Goal: Task Accomplishment & Management: Use online tool/utility

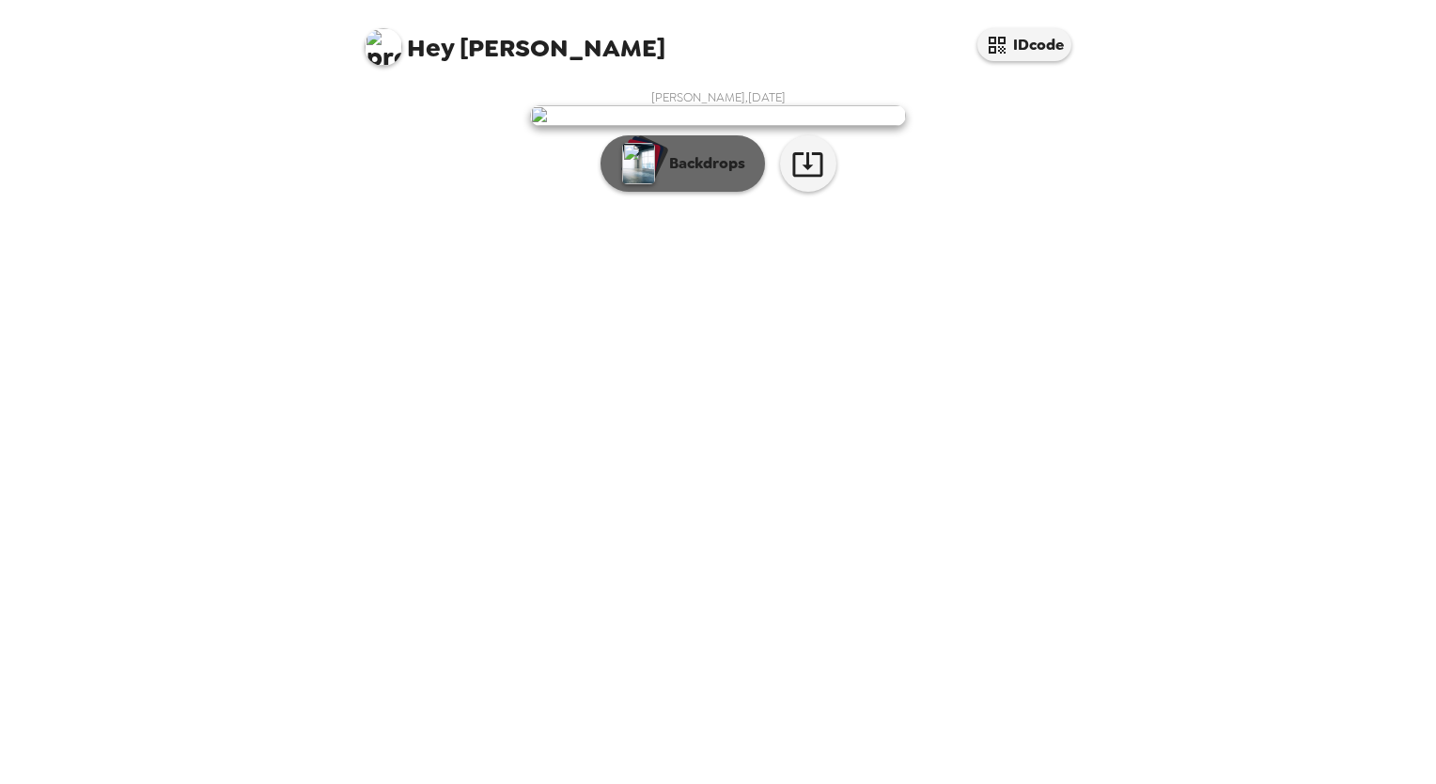
click at [703, 175] on p "Backdrops" at bounding box center [702, 163] width 85 height 23
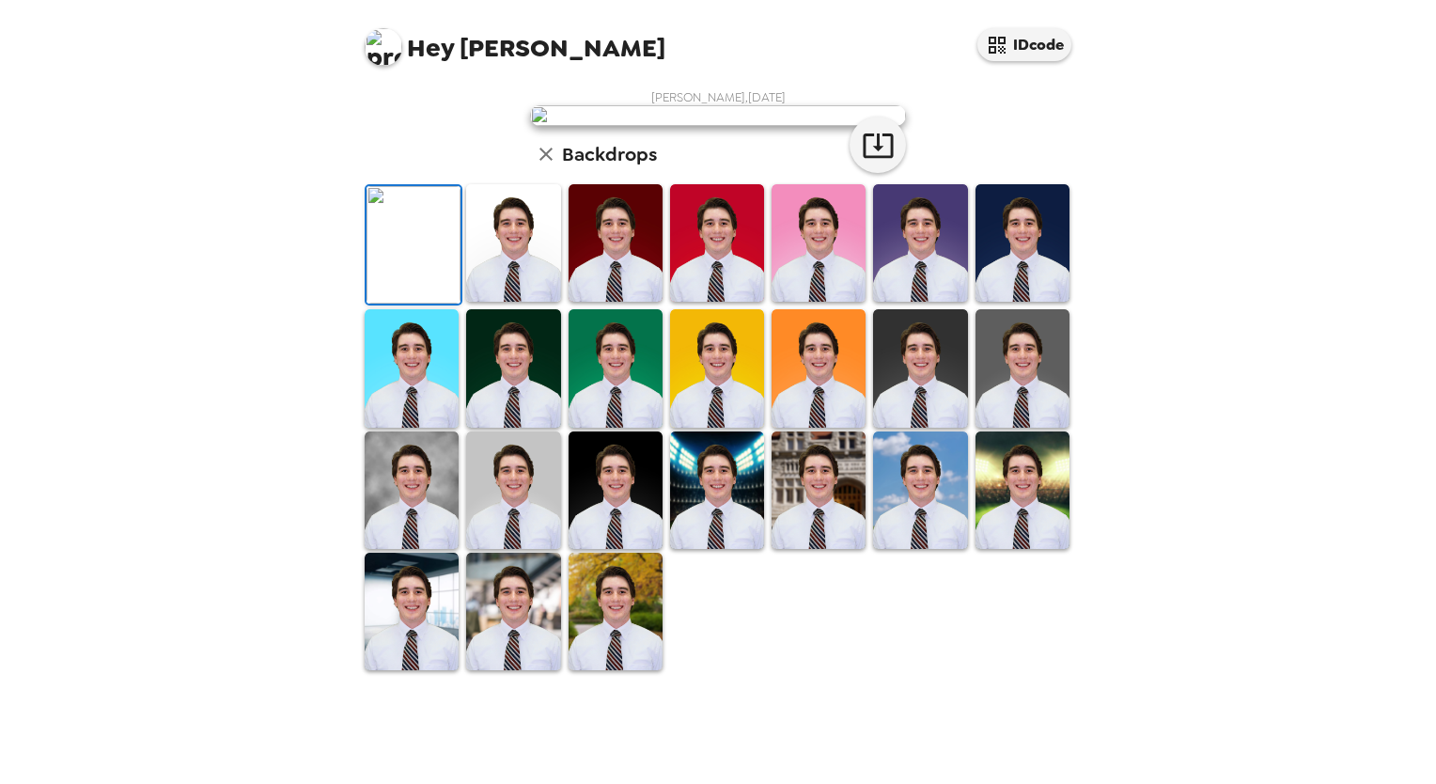
scroll to position [256, 0]
click at [715, 302] on img at bounding box center [717, 242] width 94 height 117
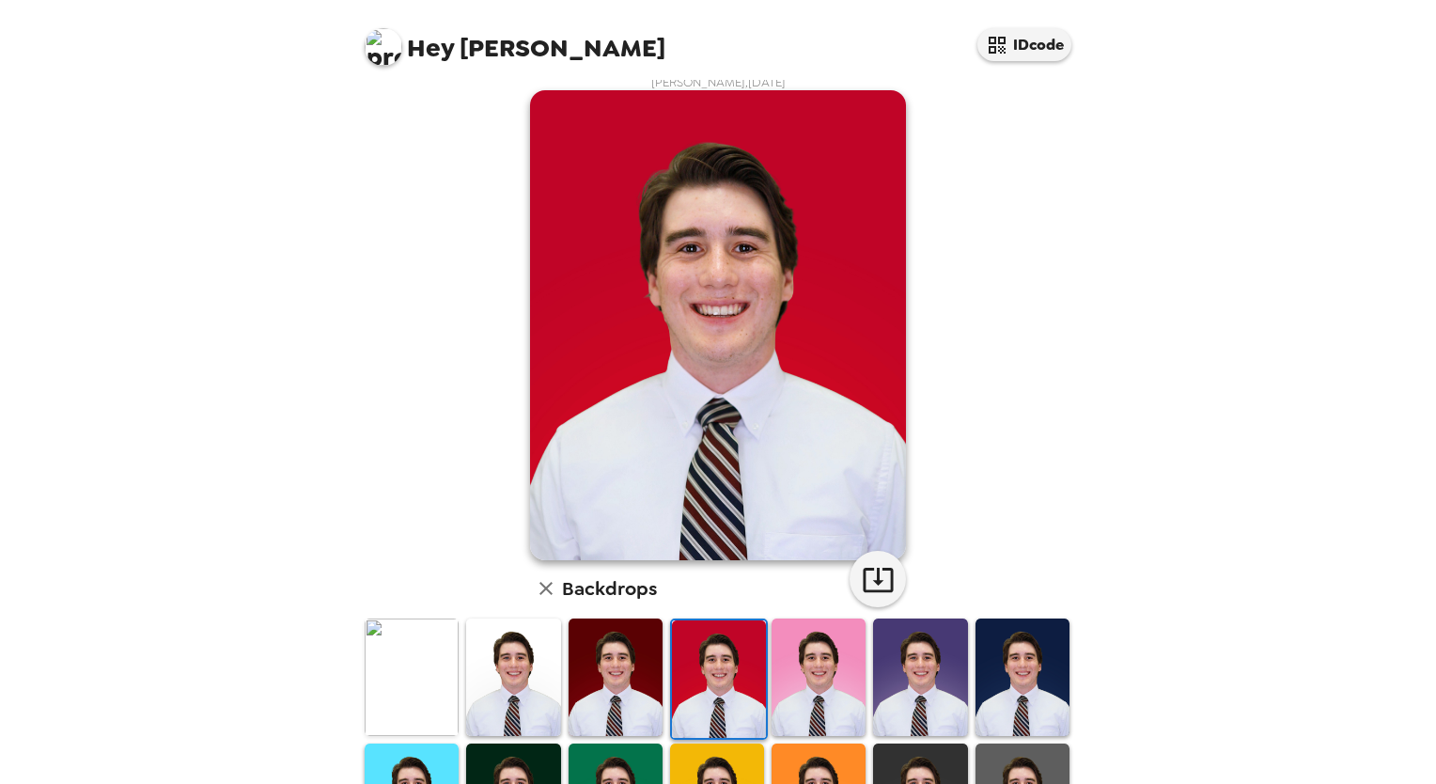
scroll to position [354, 0]
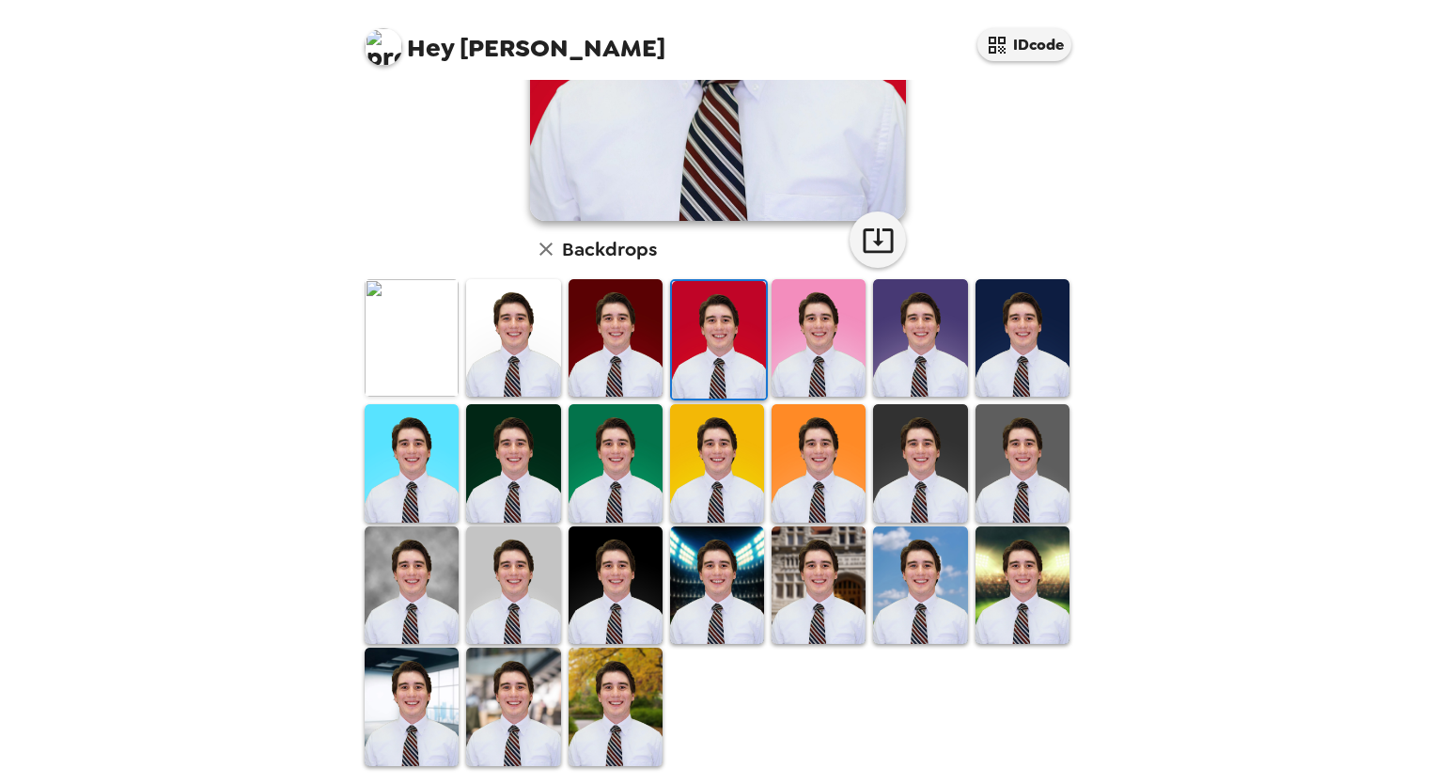
click at [1020, 342] on img at bounding box center [1022, 337] width 94 height 117
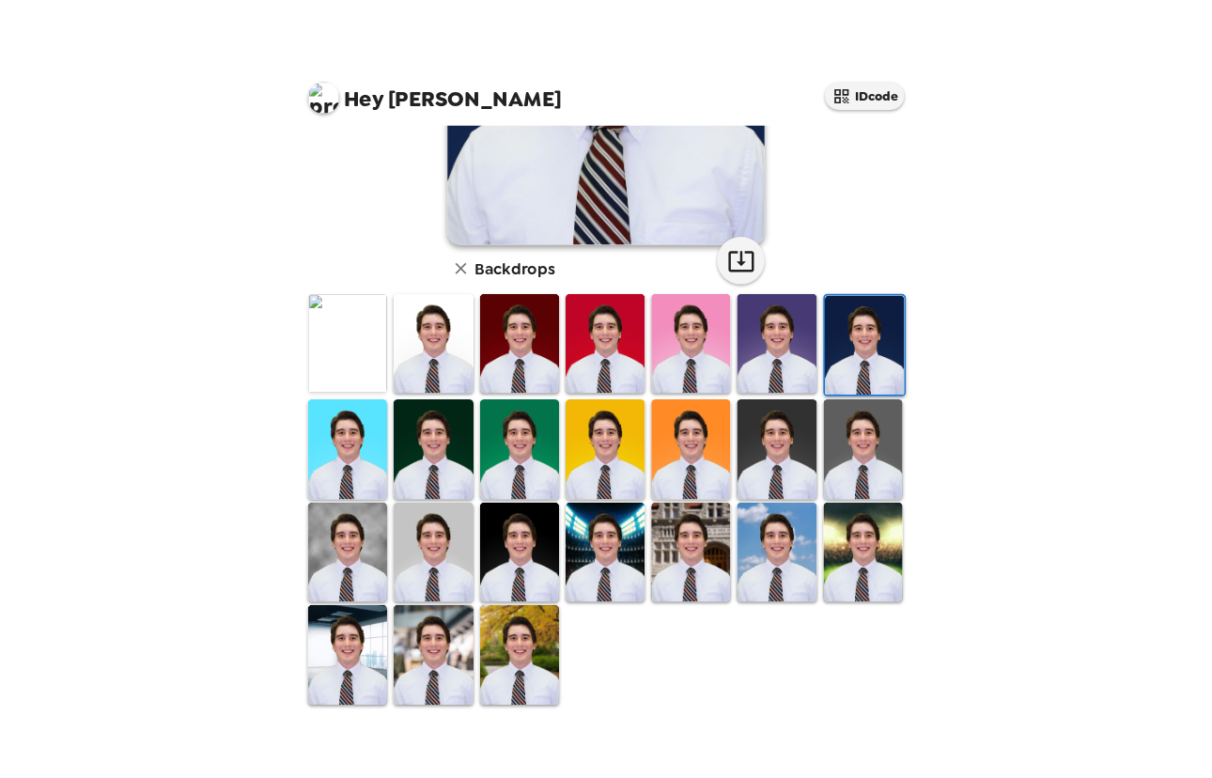
scroll to position [0, 0]
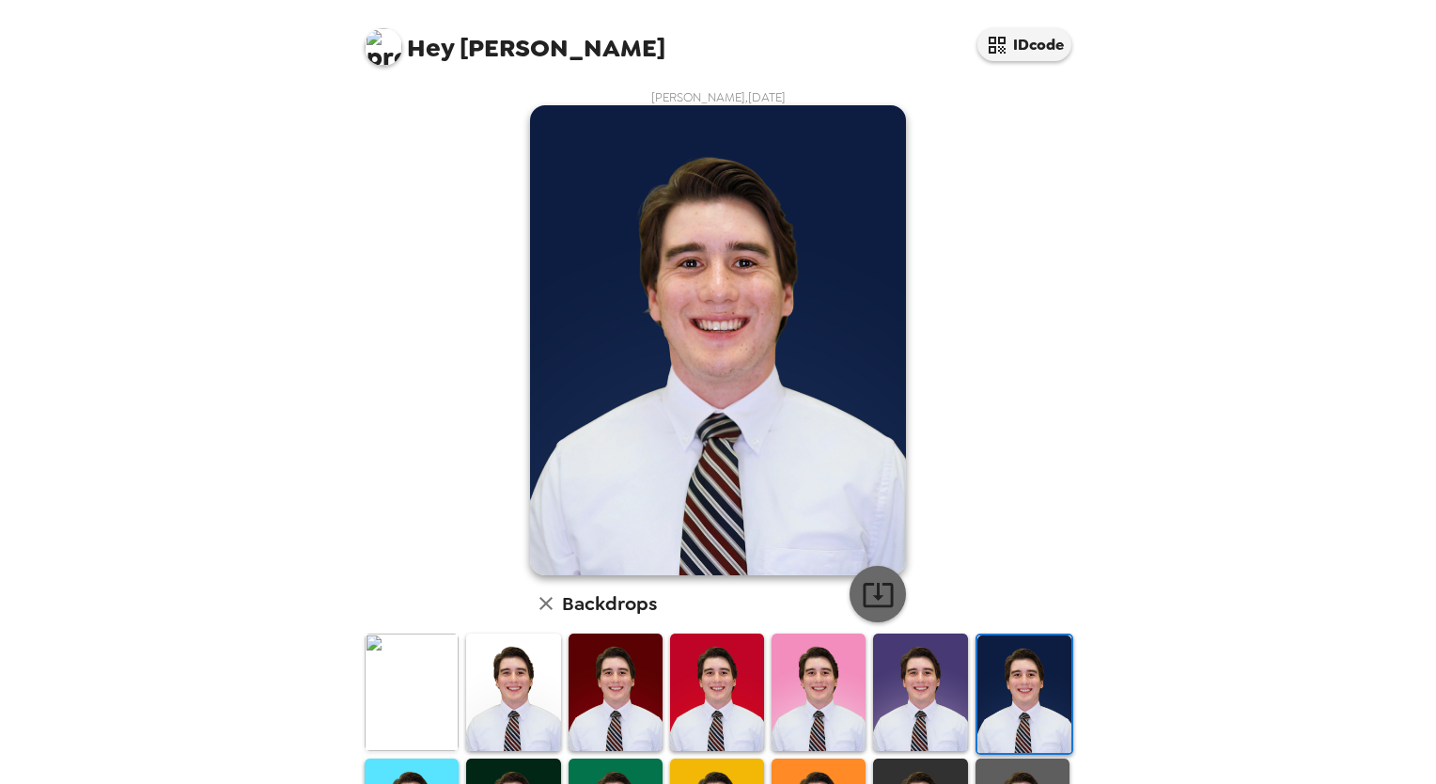
click at [876, 598] on icon "button" at bounding box center [878, 594] width 33 height 33
